Goal: Task Accomplishment & Management: Complete application form

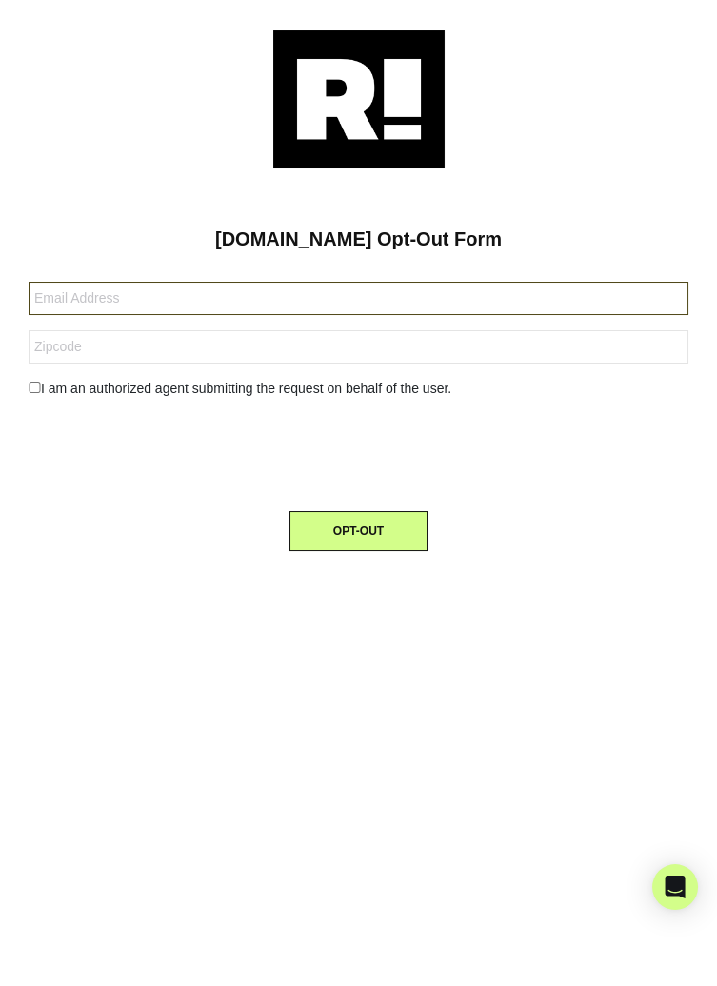
click at [135, 304] on input "text" at bounding box center [359, 298] width 660 height 33
type input "Maray39@aol.com"
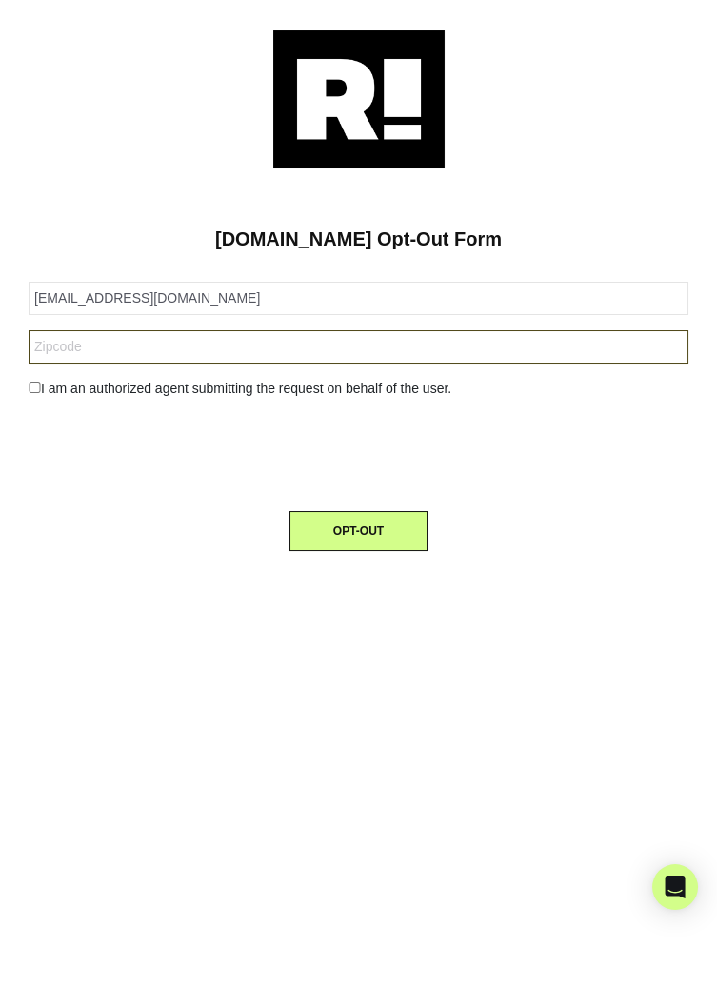
click at [110, 352] on input "text" at bounding box center [359, 346] width 660 height 33
type input "5t4729"
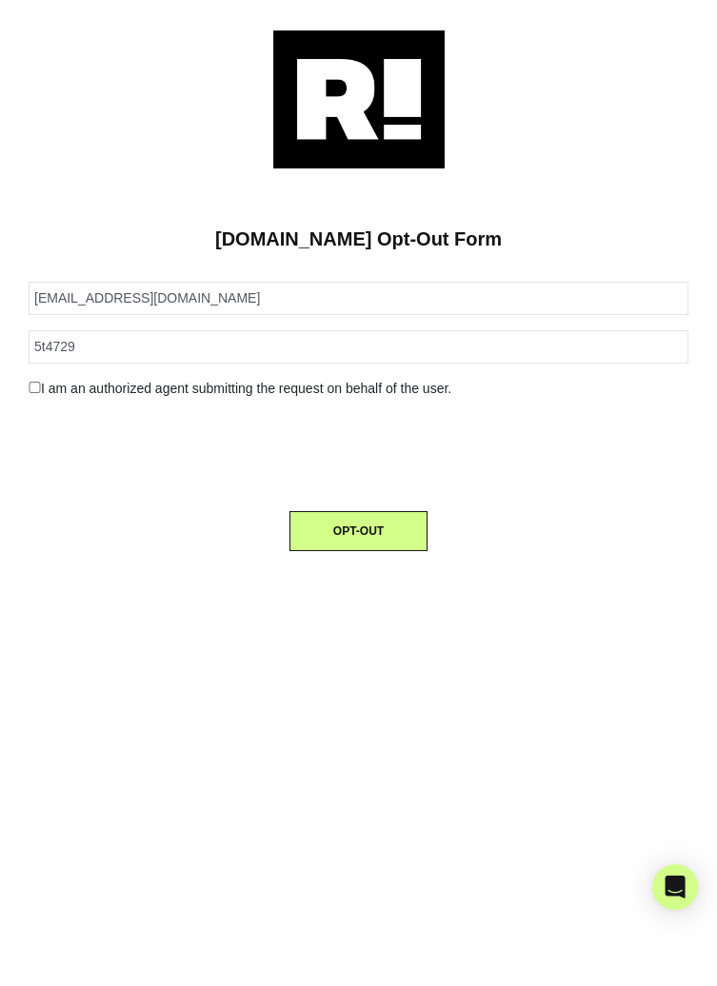
click at [386, 534] on button "OPT-OUT" at bounding box center [358, 531] width 138 height 40
click at [377, 536] on button "OPT-OUT" at bounding box center [358, 531] width 138 height 40
click at [369, 535] on button "OPT-OUT" at bounding box center [358, 531] width 138 height 40
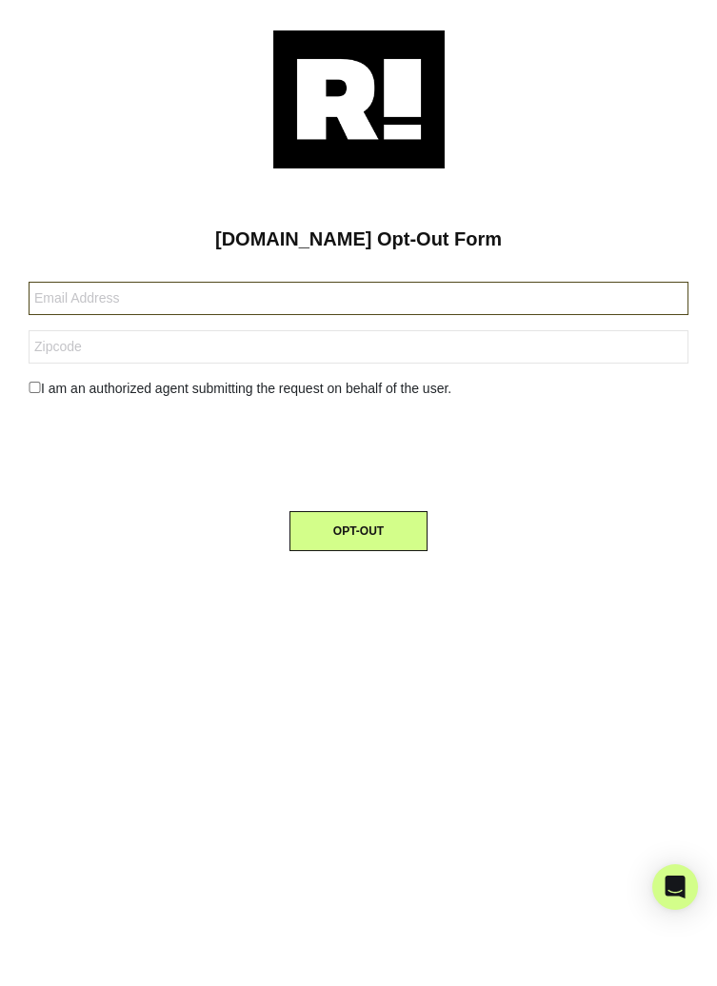
click at [155, 301] on input "text" at bounding box center [359, 298] width 660 height 33
type input "[EMAIL_ADDRESS][DOMAIN_NAME]"
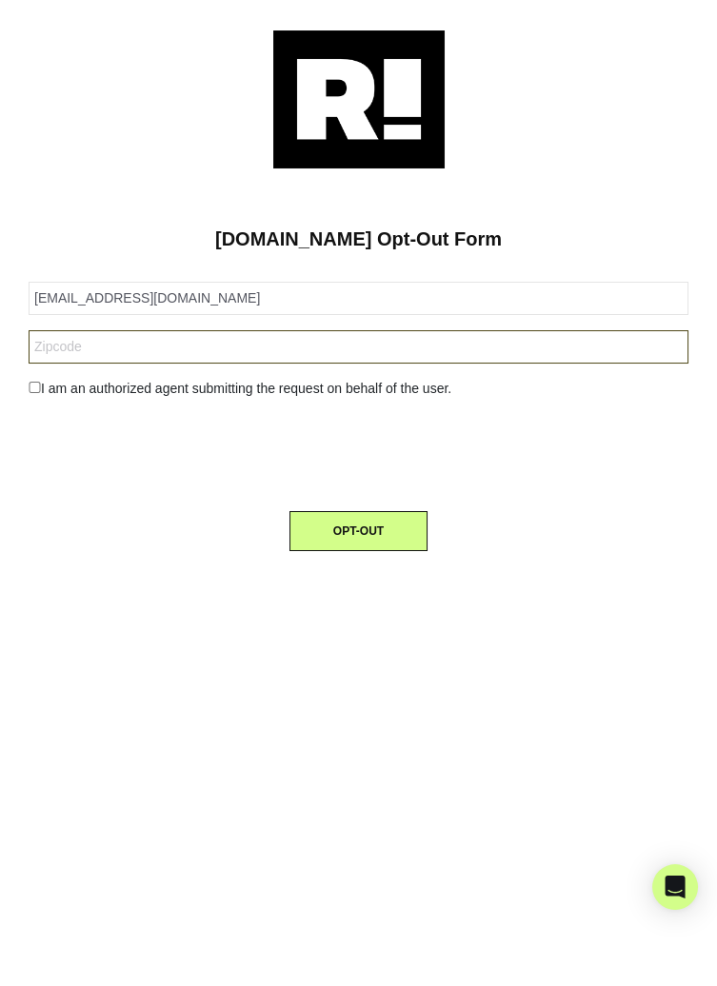
click at [107, 353] on input "text" at bounding box center [359, 346] width 660 height 33
type input "54729"
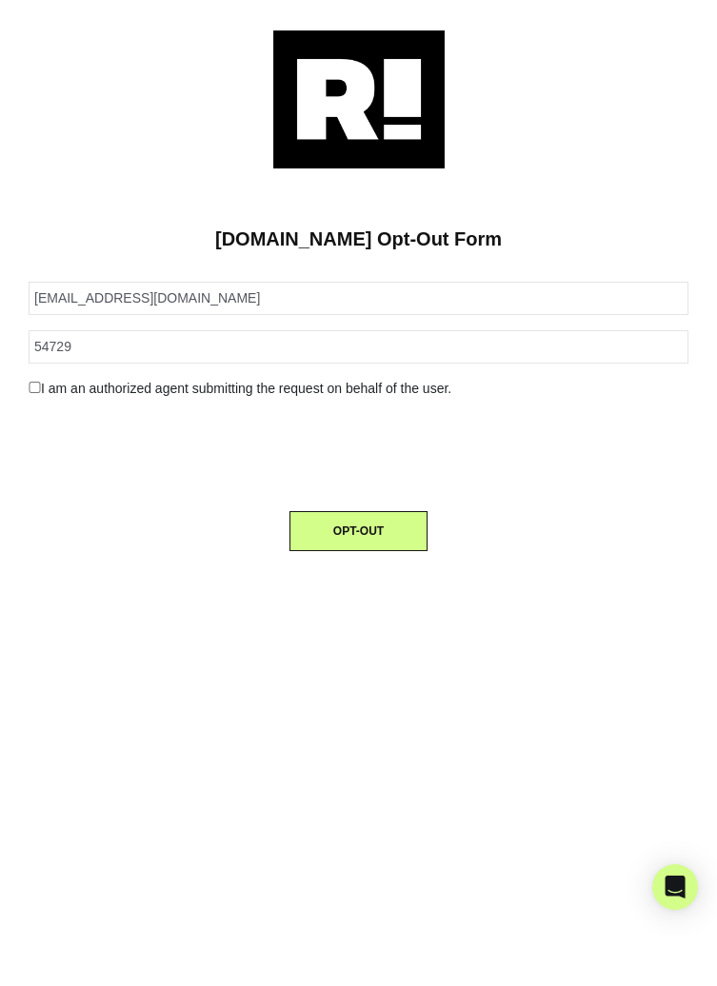
click at [35, 388] on input "checkbox" at bounding box center [35, 387] width 12 height 11
checkbox input "true"
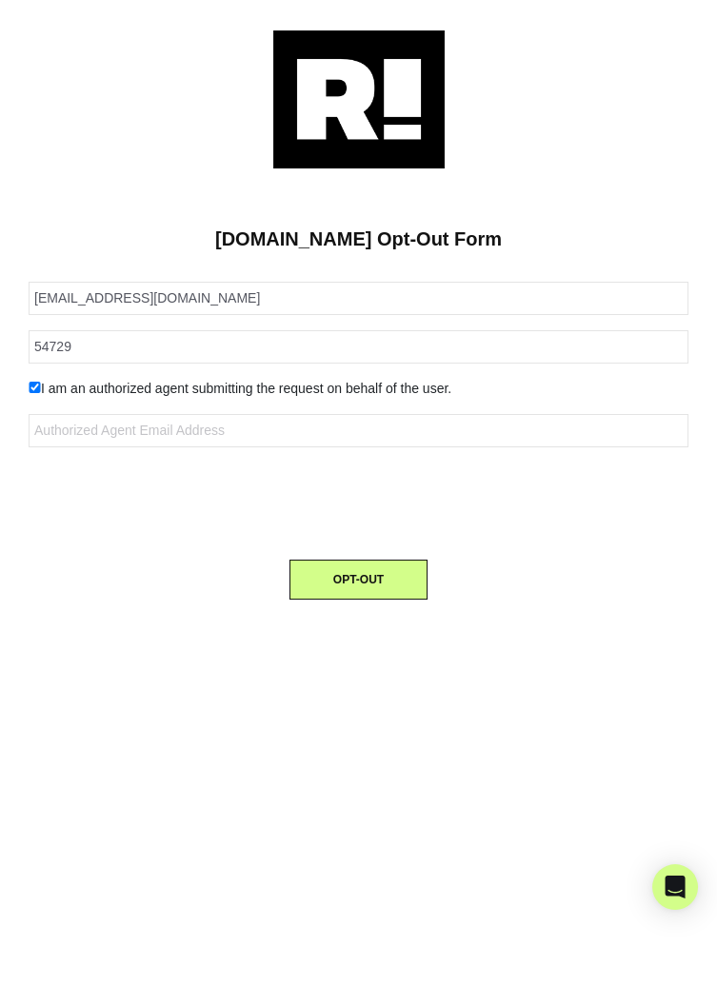
click at [387, 578] on button "OPT-OUT" at bounding box center [358, 580] width 138 height 40
